Goal: Transaction & Acquisition: Purchase product/service

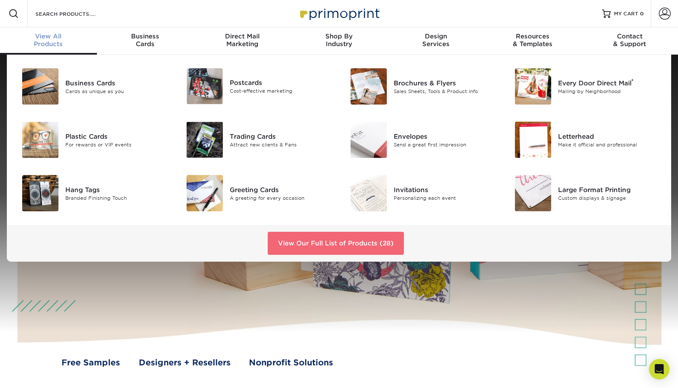
click at [376, 241] on link "View Our Full List of Products (28)" at bounding box center [336, 243] width 136 height 23
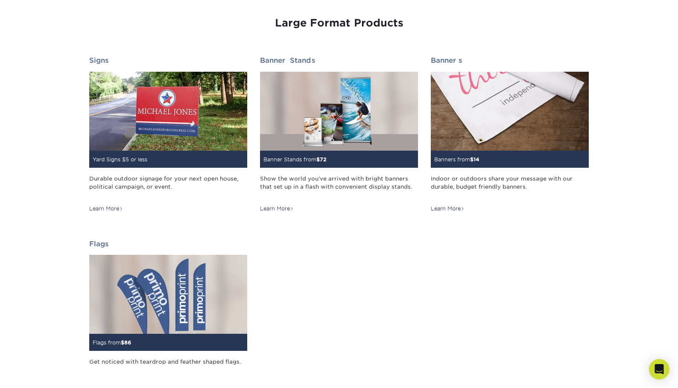
scroll to position [1181, 0]
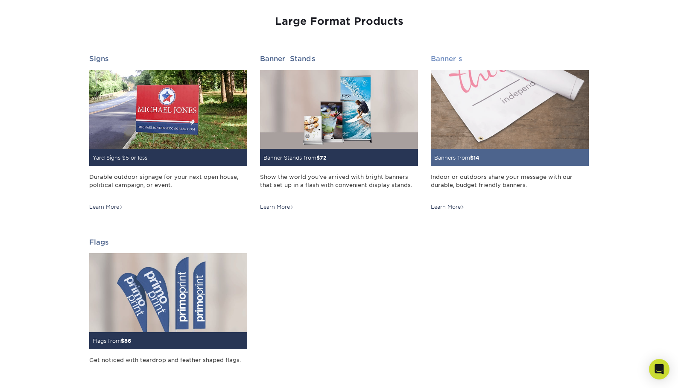
click at [491, 120] on img at bounding box center [510, 109] width 158 height 79
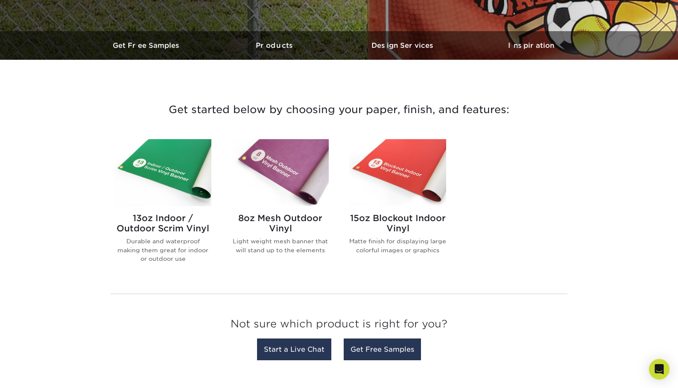
scroll to position [246, 0]
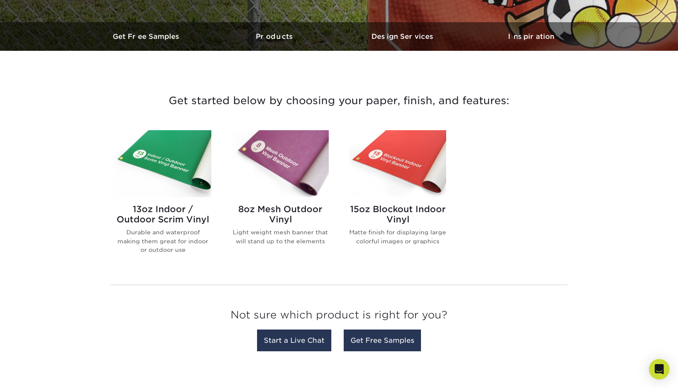
click at [422, 168] on img at bounding box center [397, 163] width 97 height 67
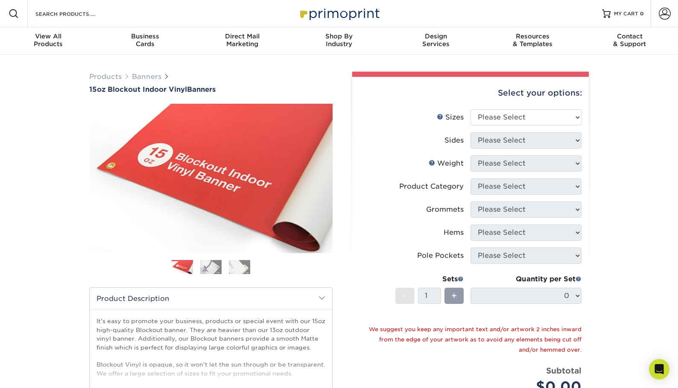
click at [210, 265] on img at bounding box center [210, 267] width 21 height 15
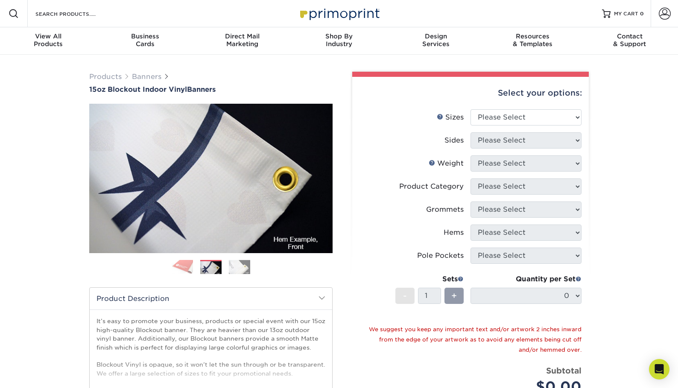
click at [237, 266] on img at bounding box center [239, 267] width 21 height 15
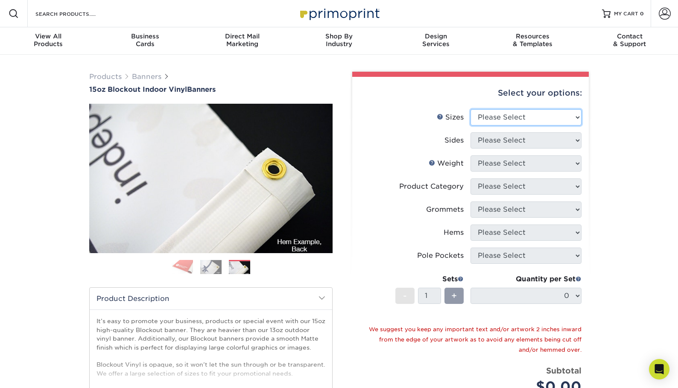
select select "17.00x32.00"
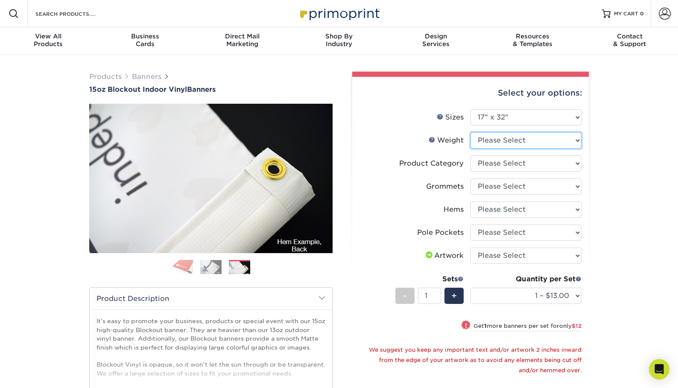
select select "15OZBLOCKOUT"
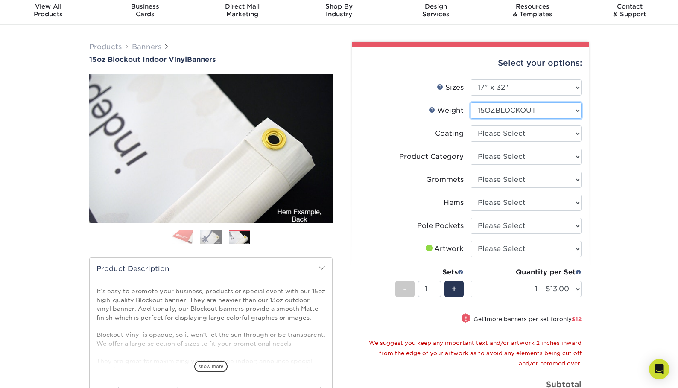
scroll to position [28, 0]
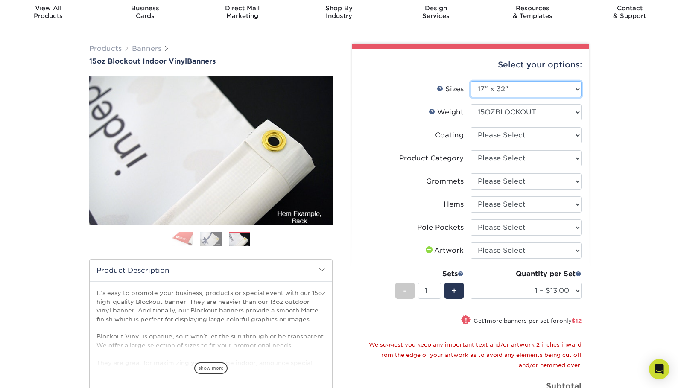
select select "24.00x36.00"
select select "-1"
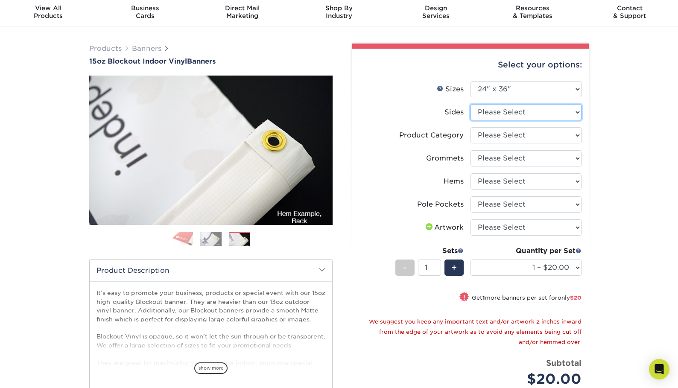
select select "32d3c223-f82c-492b-b915-ba065a00862f"
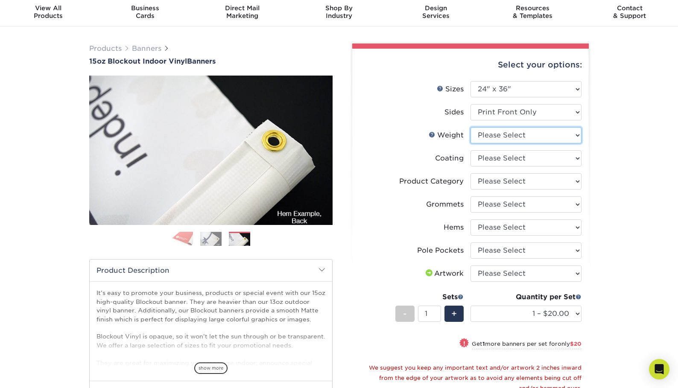
select select "15OZBLOCKOUT"
select select "3e7618de-abca-4bda-9f97-8b9129e913d8"
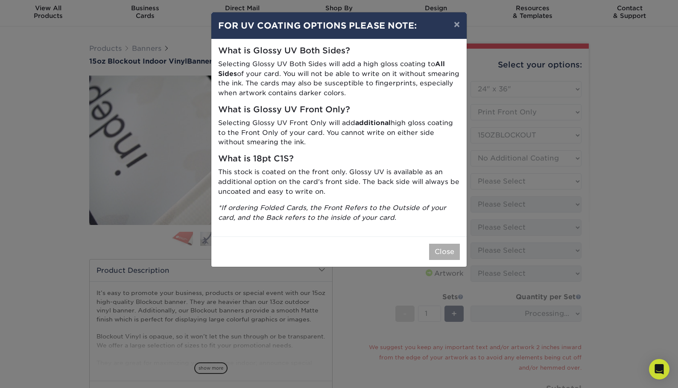
click at [449, 244] on button "Close" at bounding box center [444, 252] width 31 height 16
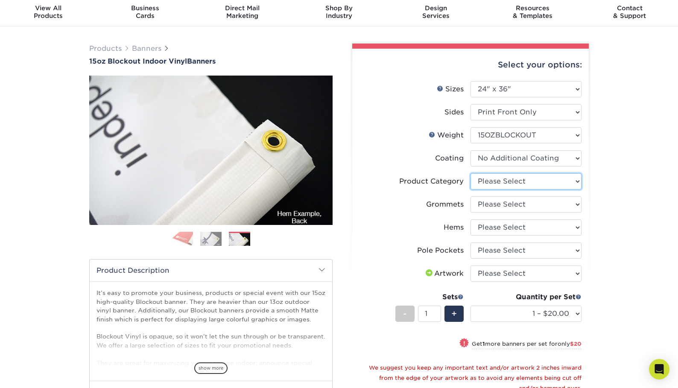
select select "ab63990c-71be-4401-8343-b30abfa5ad7c"
select select "ce33bba6-a87b-4293-934d-6f372bdce3e6"
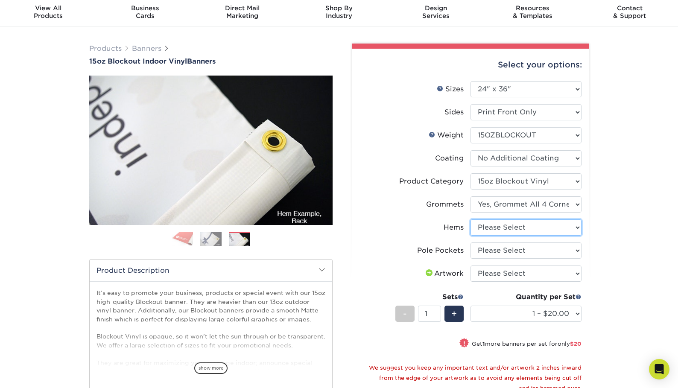
select select "4e4ebf09-664b-4b70-8385-b564872d2e90"
select select "462c5fe9-21e9-49a0-afb4-1c6e8664fe13"
select select "upload"
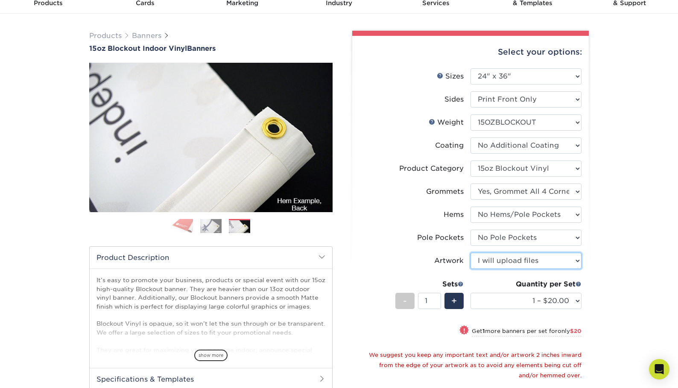
scroll to position [42, 0]
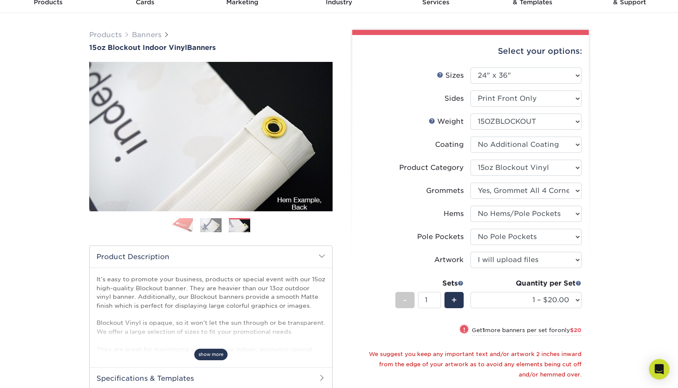
click at [205, 349] on span "show more" at bounding box center [210, 355] width 33 height 12
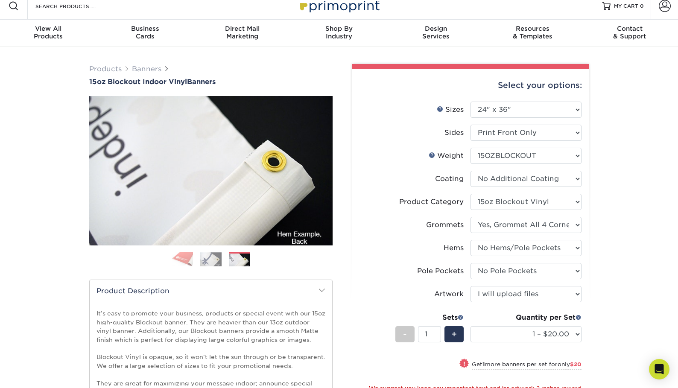
scroll to position [9, 0]
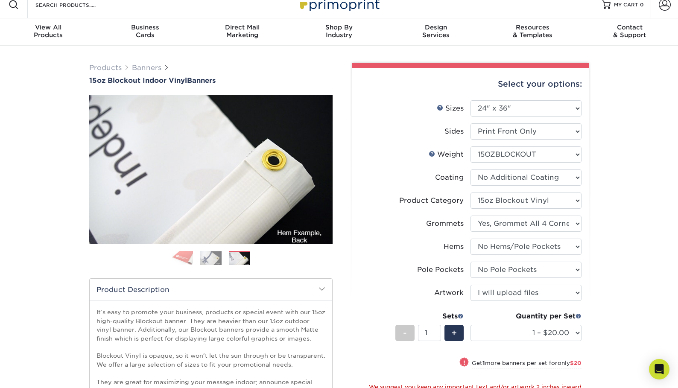
click at [237, 261] on img at bounding box center [239, 258] width 21 height 15
click at [219, 262] on img at bounding box center [210, 258] width 21 height 15
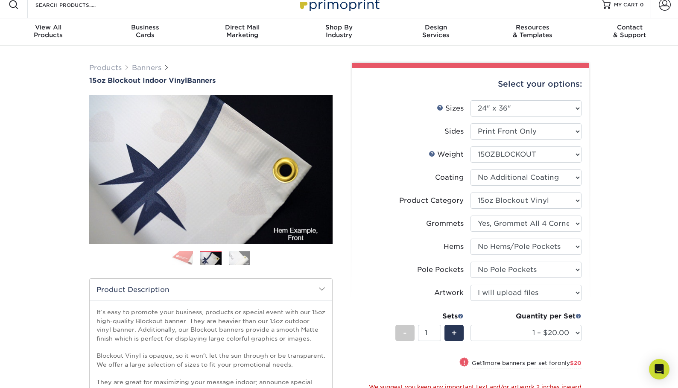
click at [192, 260] on img at bounding box center [182, 258] width 21 height 15
